Goal: Information Seeking & Learning: Check status

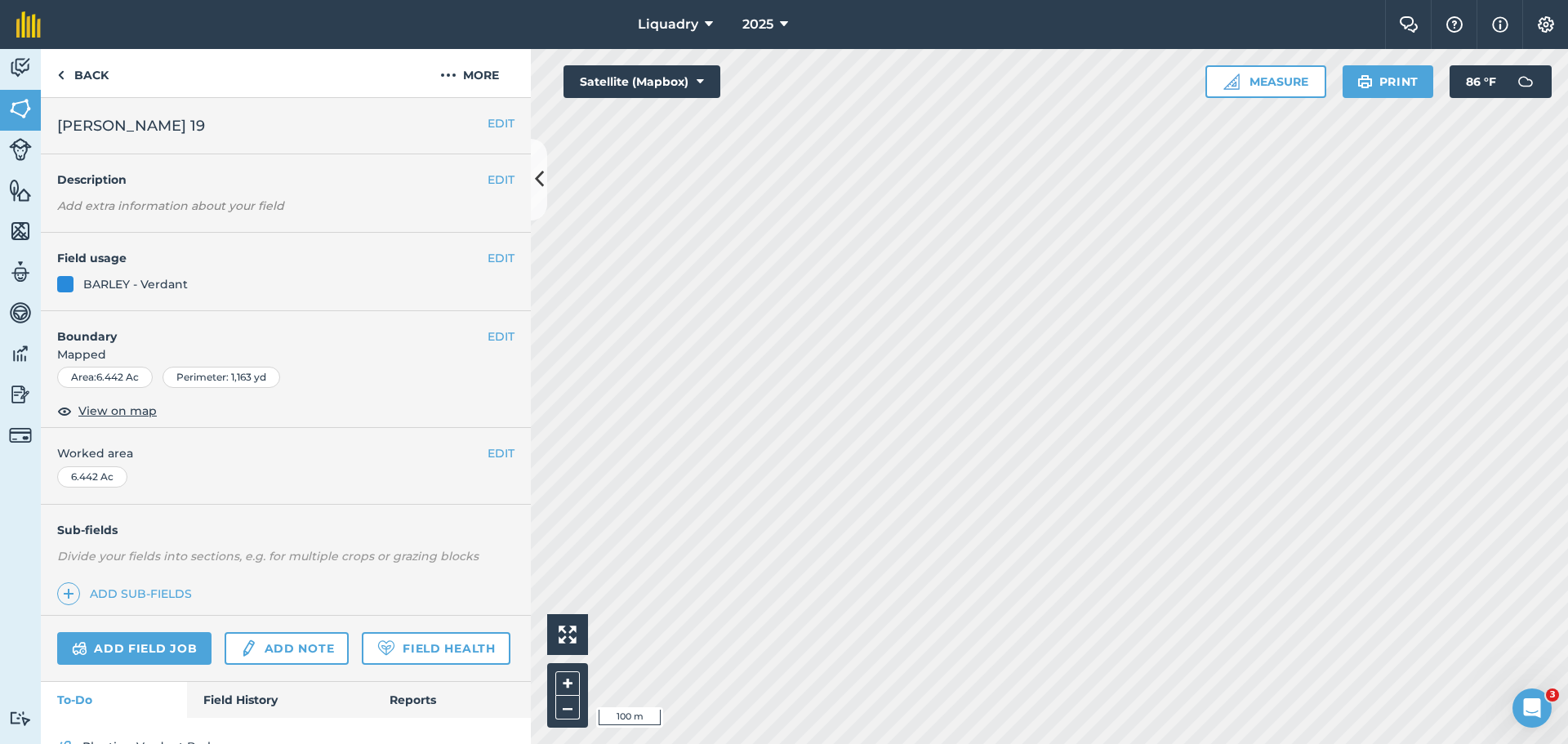
scroll to position [85, 0]
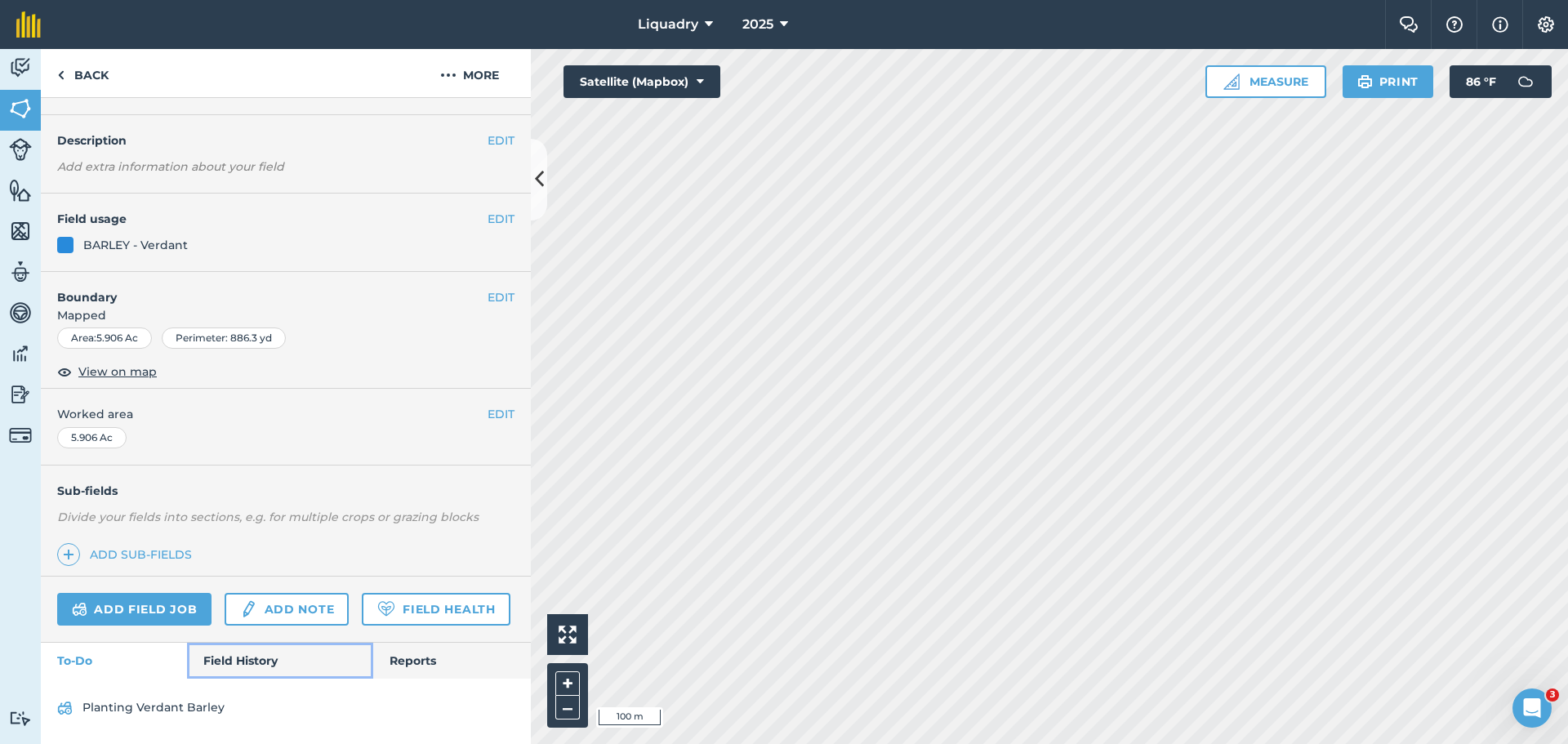
click at [230, 653] on link "Field History" at bounding box center [280, 661] width 186 height 36
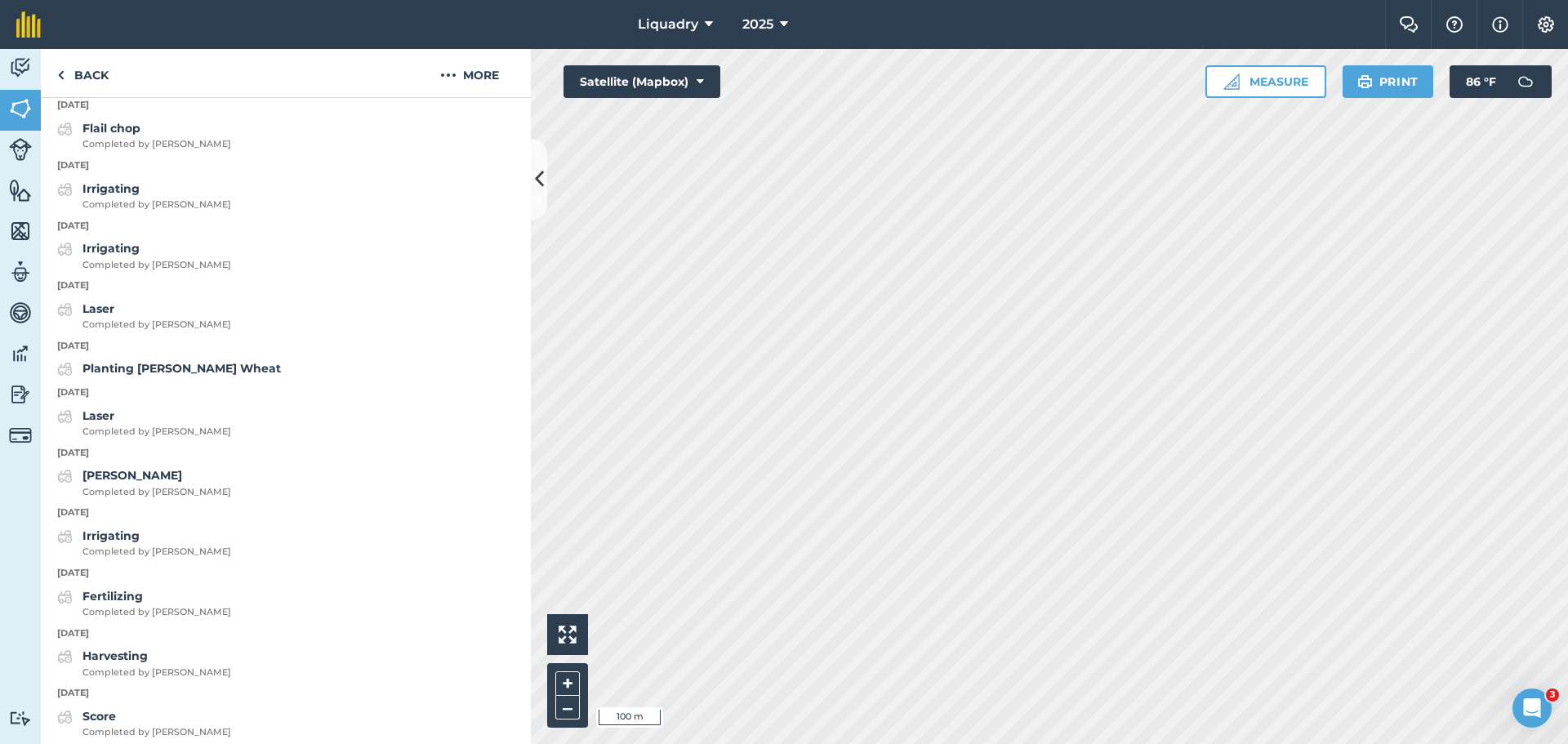
scroll to position [1025, 0]
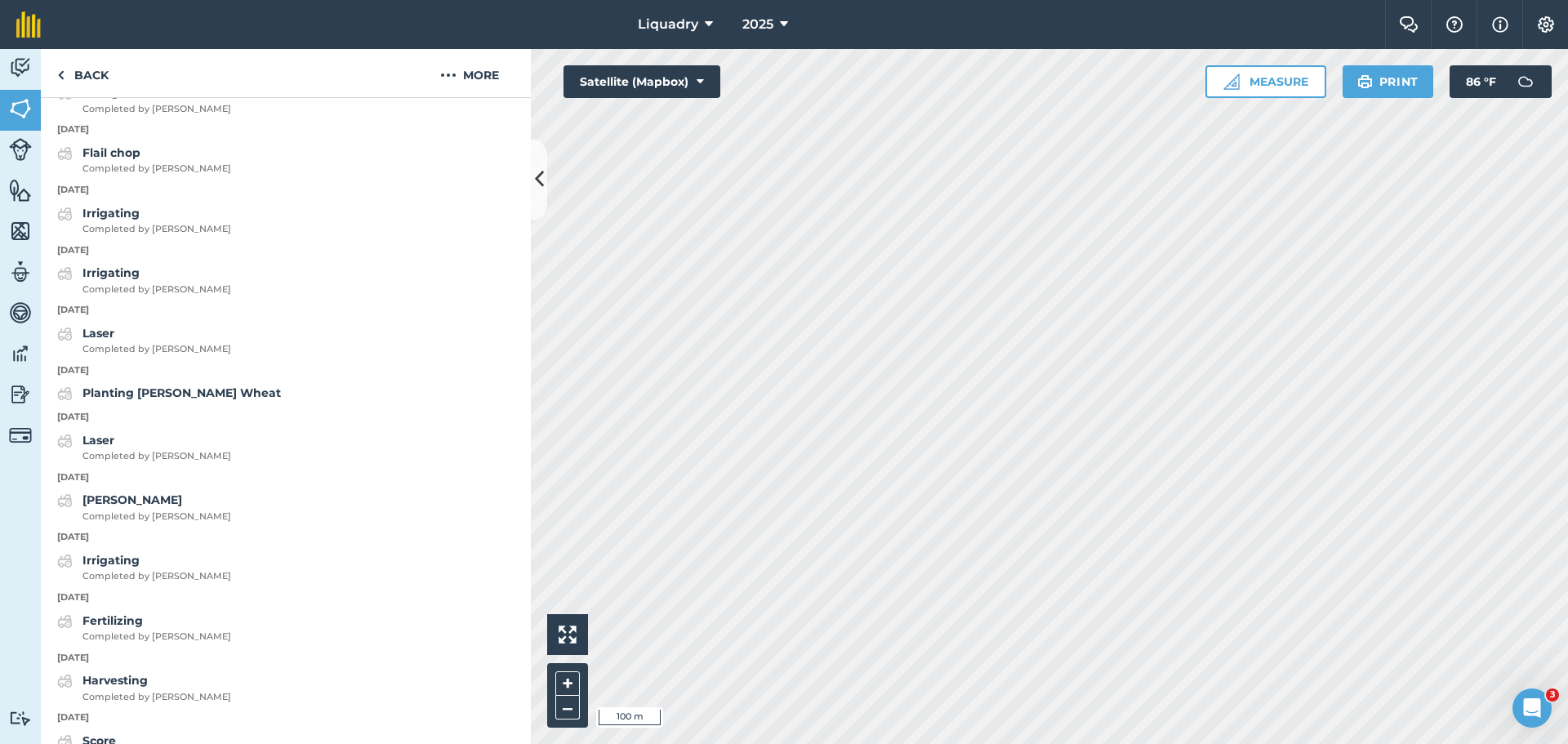
scroll to position [85, 0]
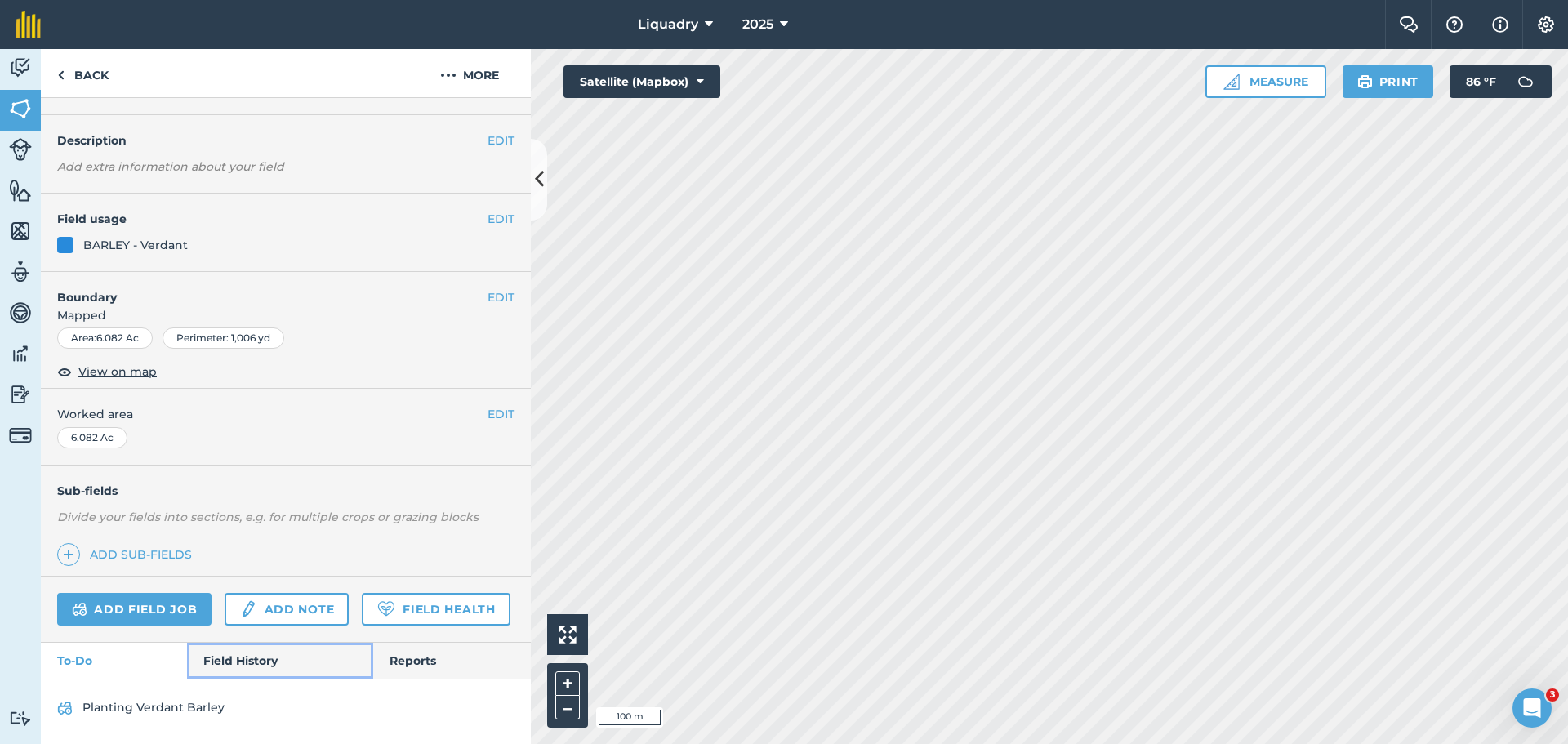
click at [297, 663] on link "Field History" at bounding box center [280, 661] width 186 height 36
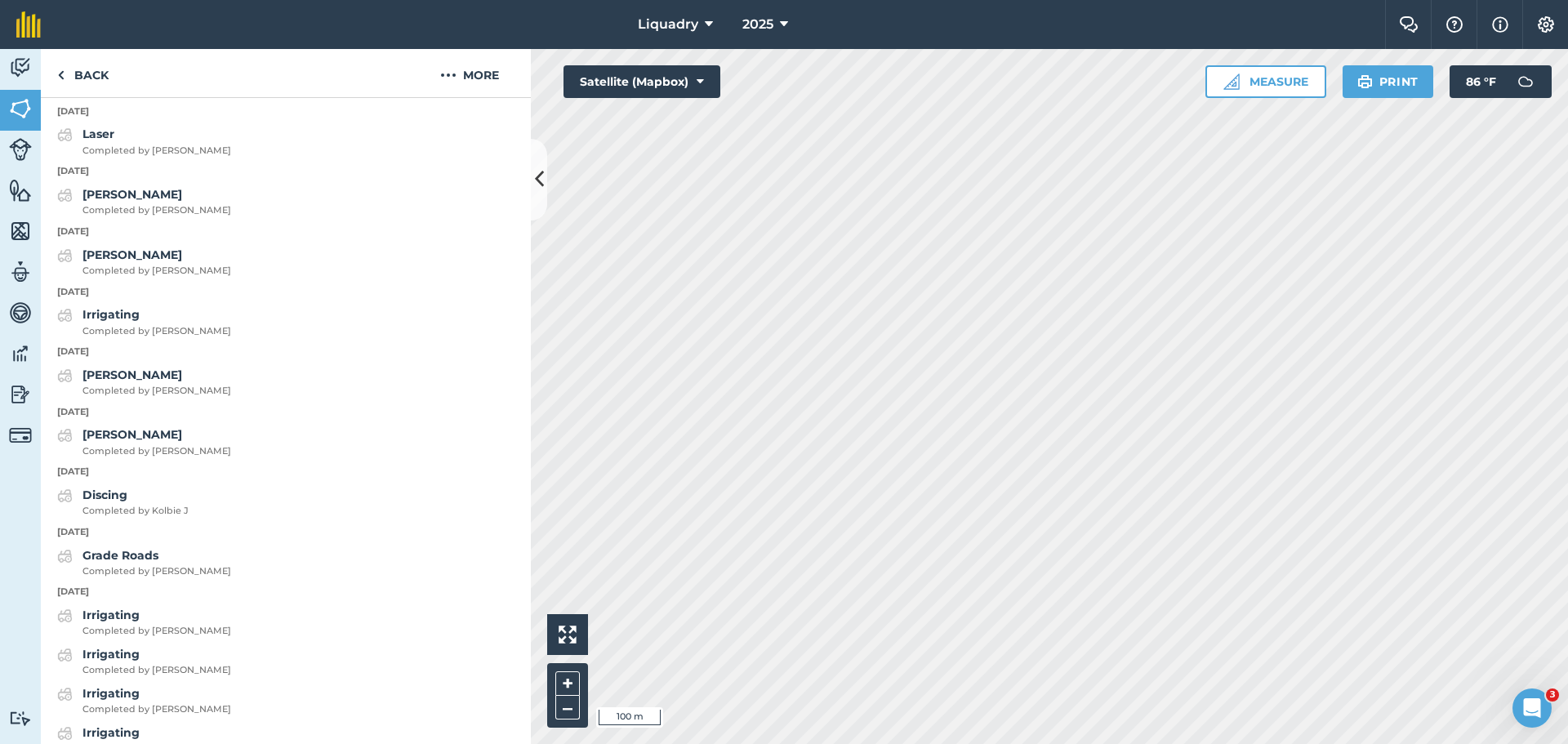
scroll to position [1310, 0]
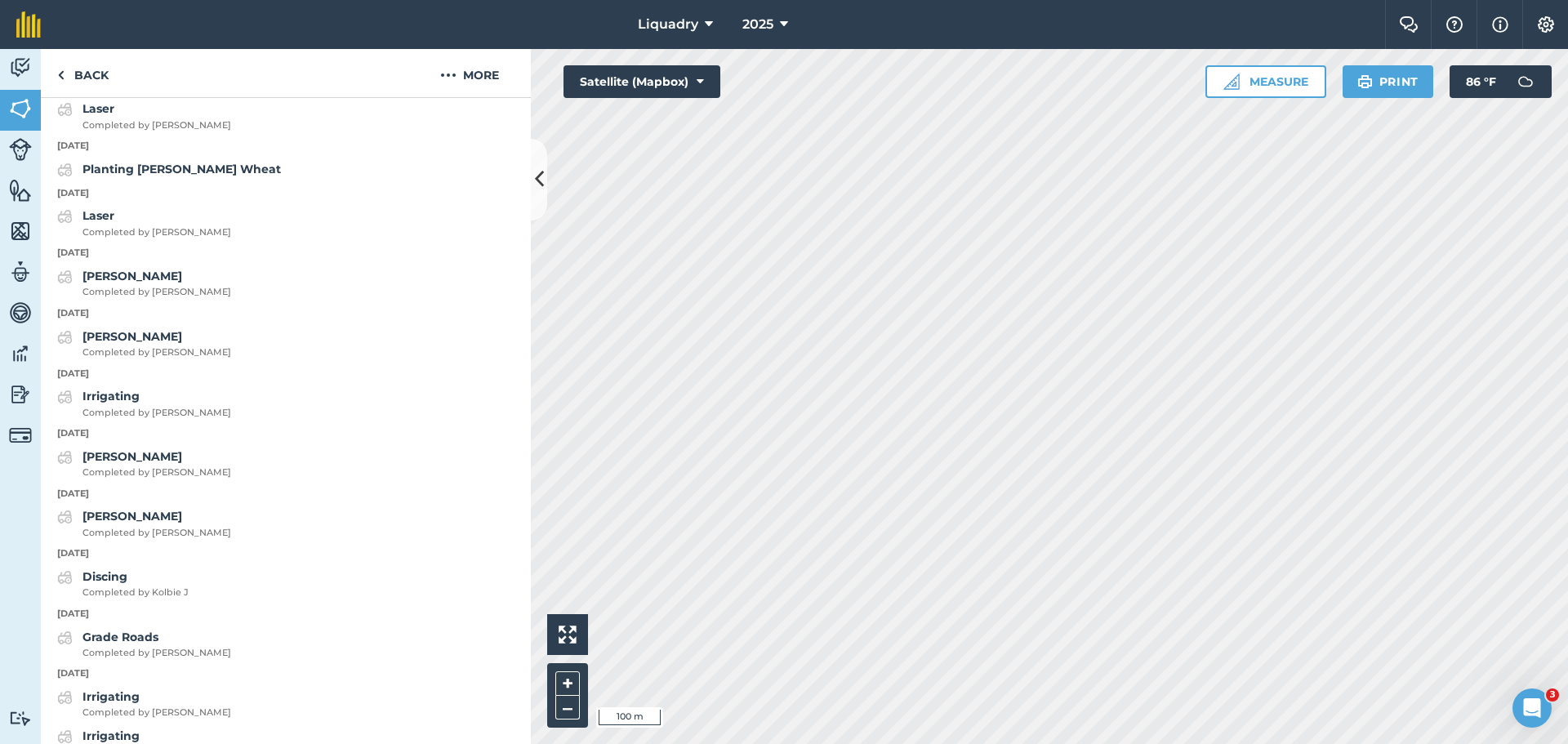
scroll to position [85, 0]
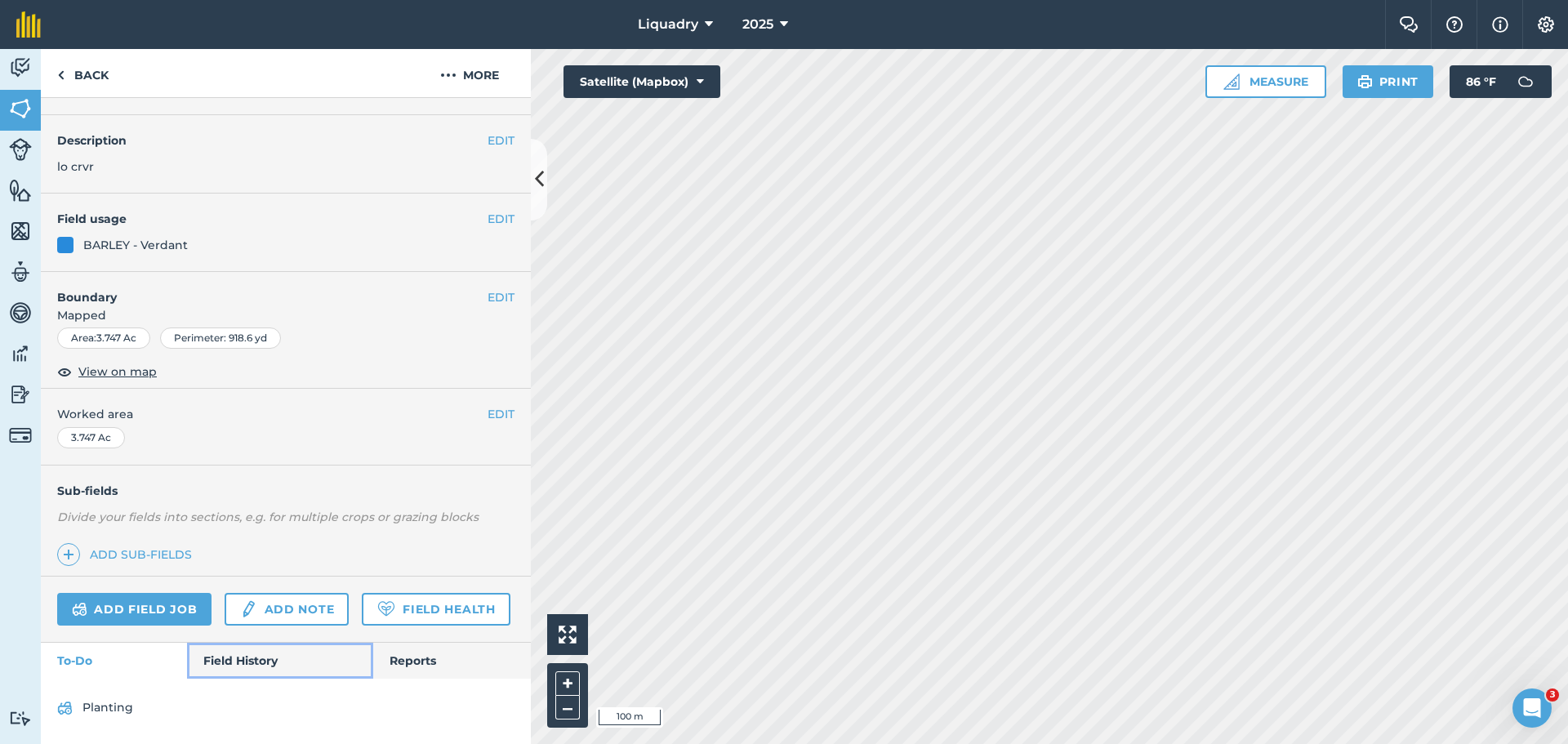
click at [251, 650] on link "Field History" at bounding box center [280, 661] width 186 height 36
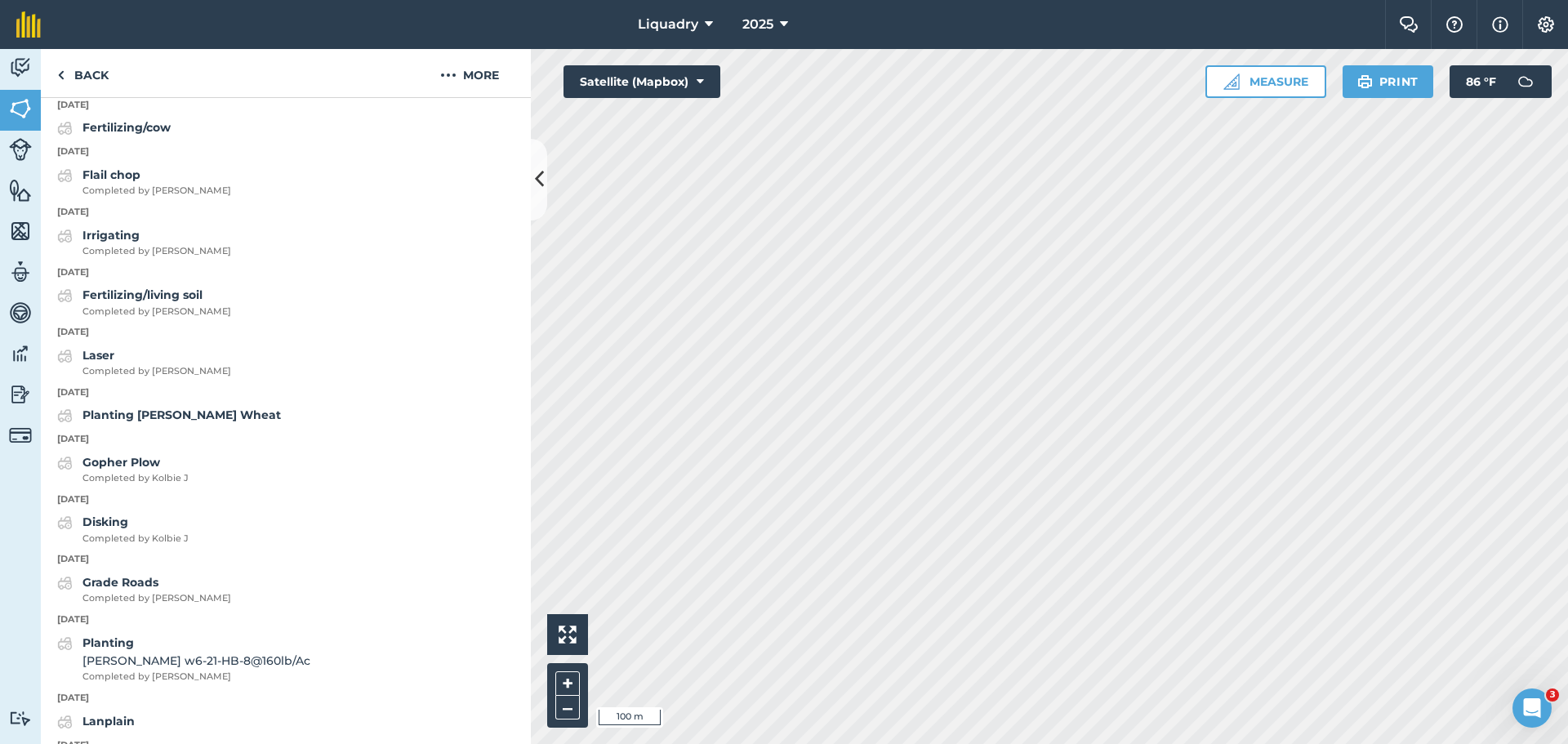
scroll to position [983, 0]
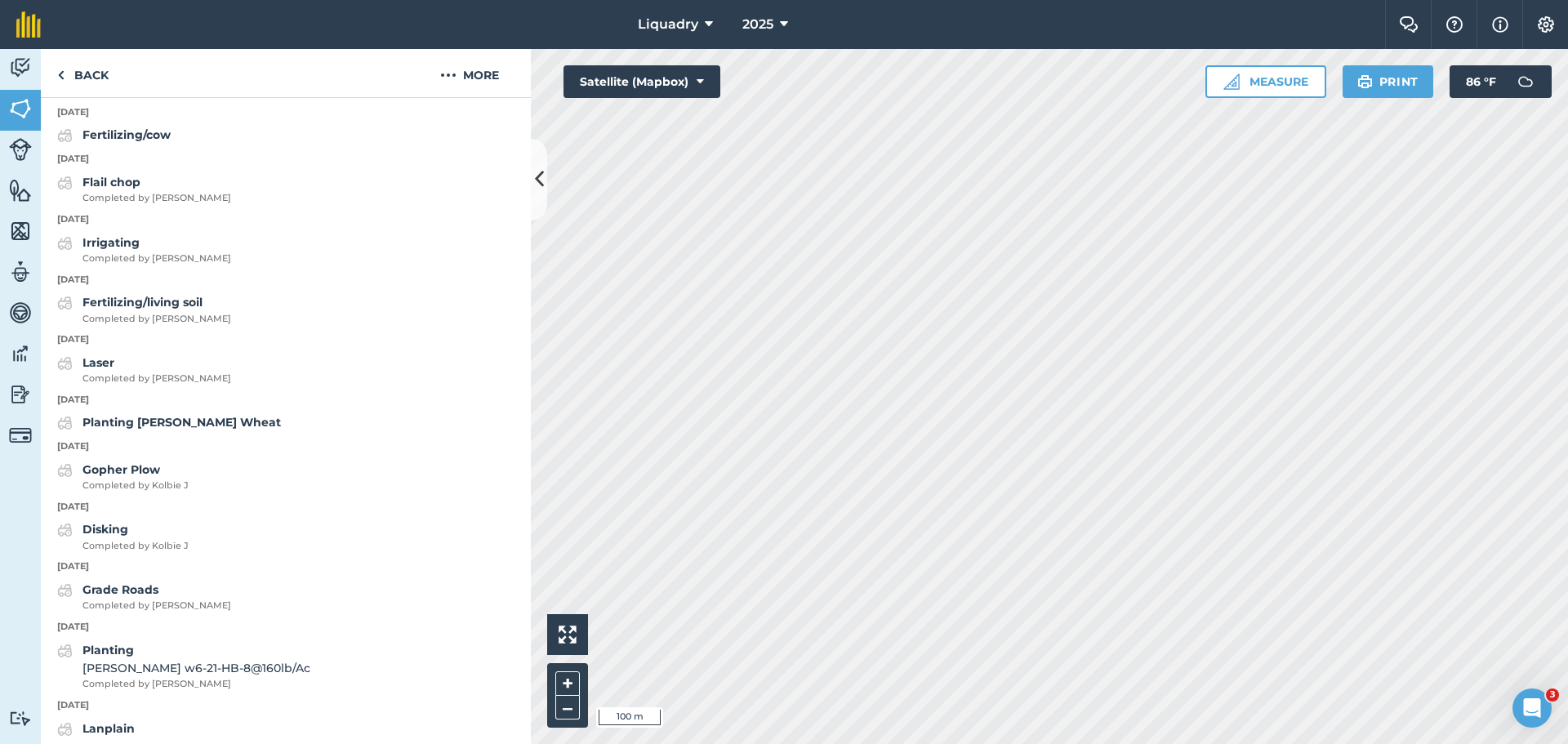
click at [474, 279] on div "Activity Fields Livestock Features Maps Team Vehicles Data Reporting Billing Tu…" at bounding box center [784, 396] width 1568 height 695
click at [296, 212] on div "Activity Fields Livestock Features Maps Team Vehicles Data Reporting Billing Tu…" at bounding box center [784, 396] width 1568 height 695
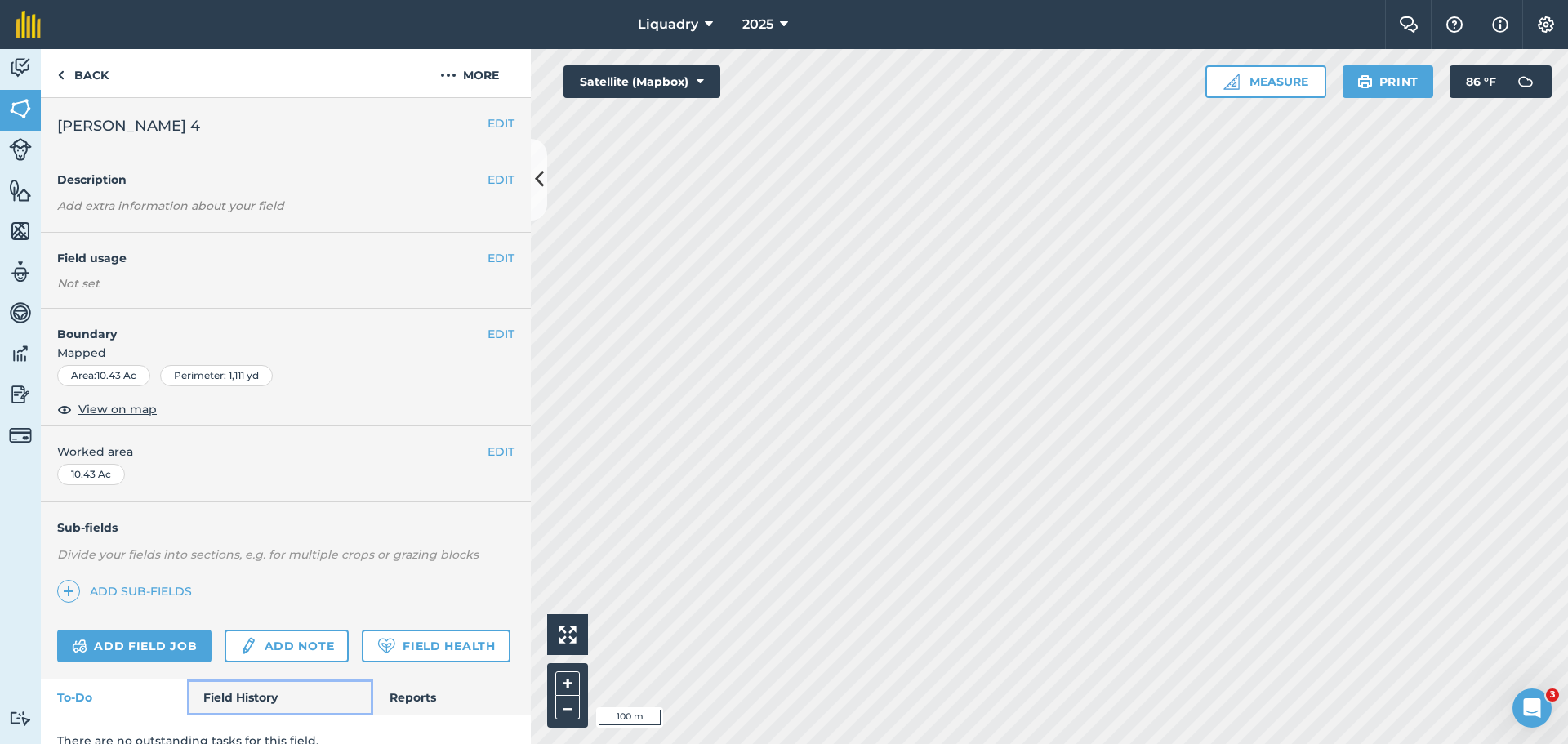
click at [203, 716] on link "Field History" at bounding box center [280, 698] width 186 height 36
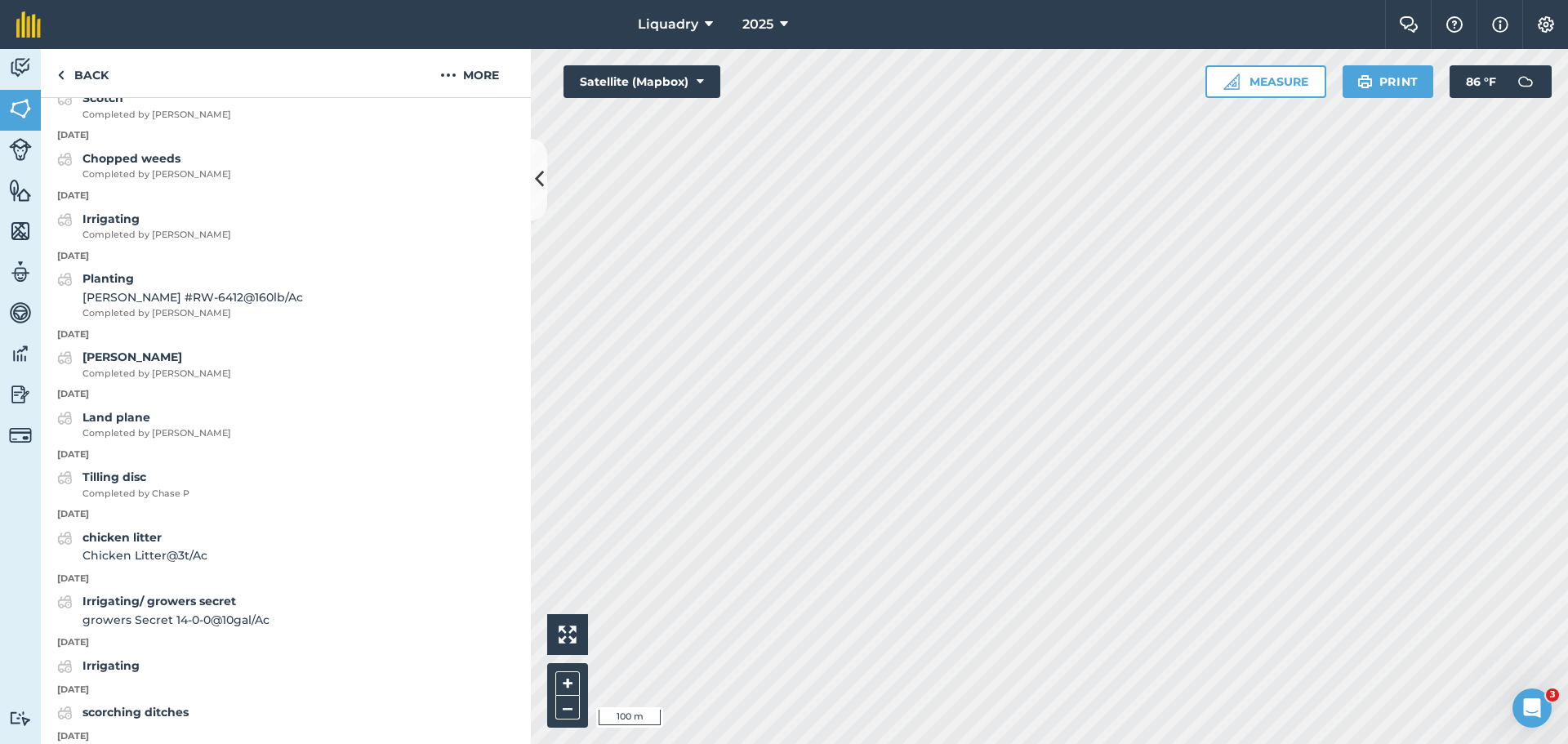
scroll to position [1689, 0]
